Goal: Find specific page/section: Find specific page/section

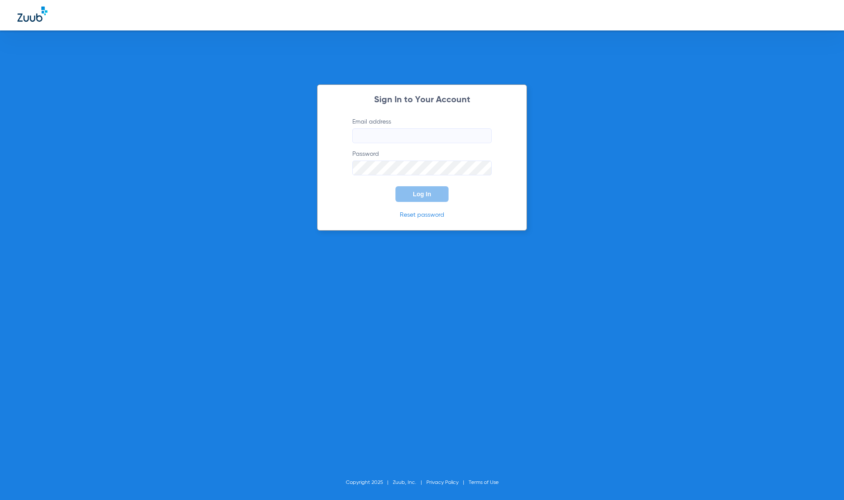
click at [469, 132] on input "Email address" at bounding box center [421, 135] width 139 height 15
type input "[EMAIL_ADDRESS][DOMAIN_NAME]"
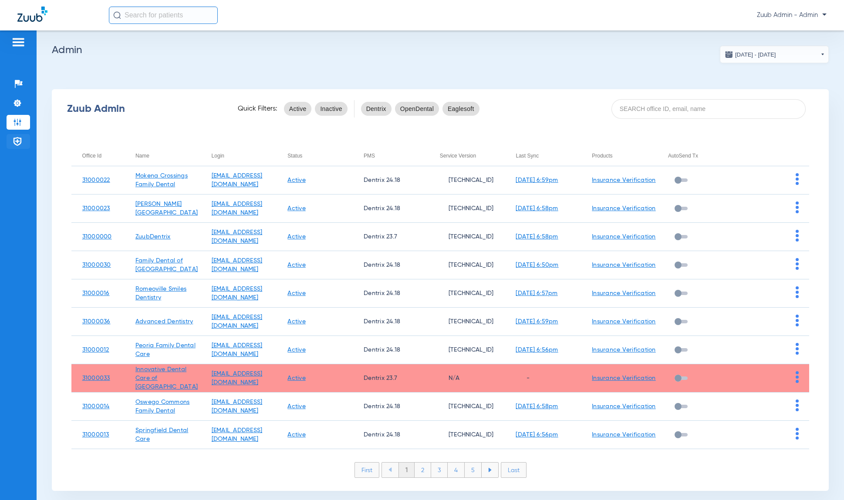
click at [19, 139] on img at bounding box center [17, 141] width 9 height 9
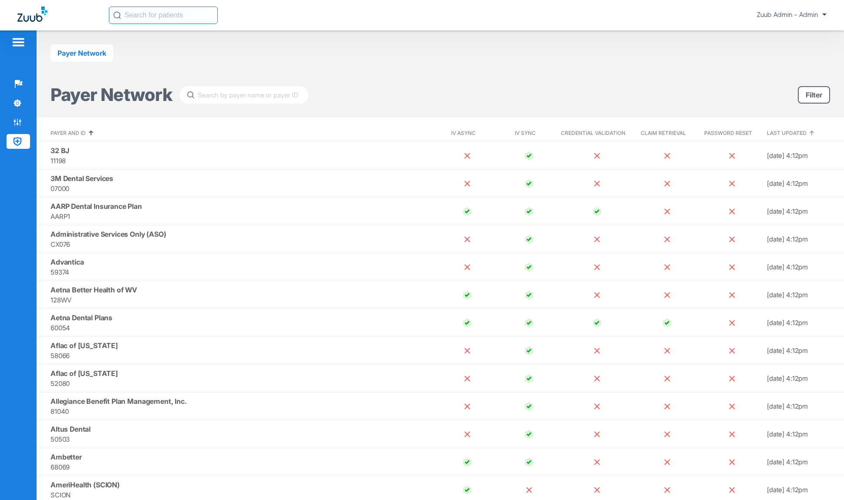
click at [789, 134] on span "Last Updated" at bounding box center [787, 133] width 40 height 7
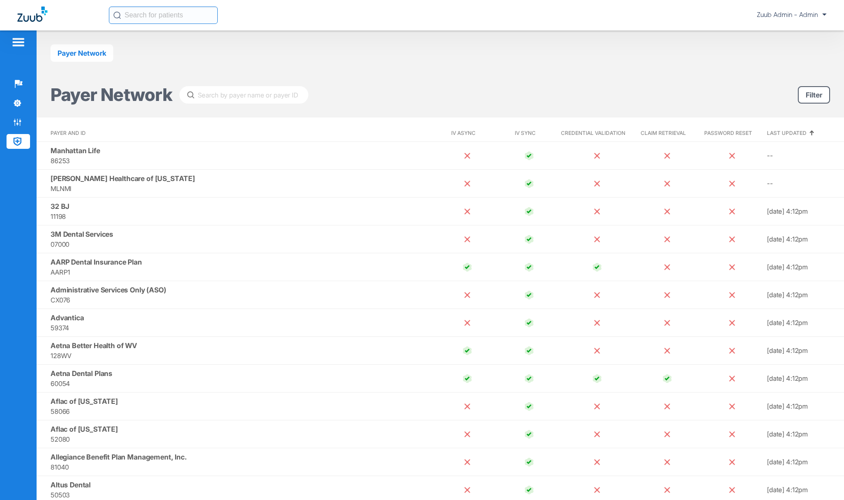
click at [789, 134] on span "Last Updated" at bounding box center [787, 133] width 40 height 7
